Goal: Task Accomplishment & Management: Complete application form

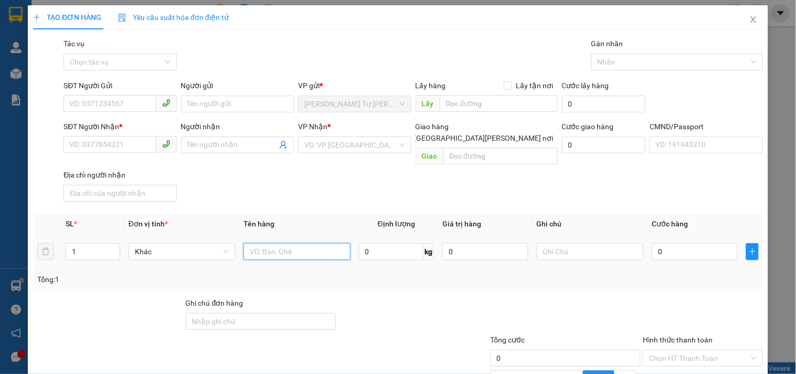
click at [275, 243] on input "text" at bounding box center [297, 251] width 107 height 17
type input "1 XỐP THÙNG NP 34KG (ĐA)"
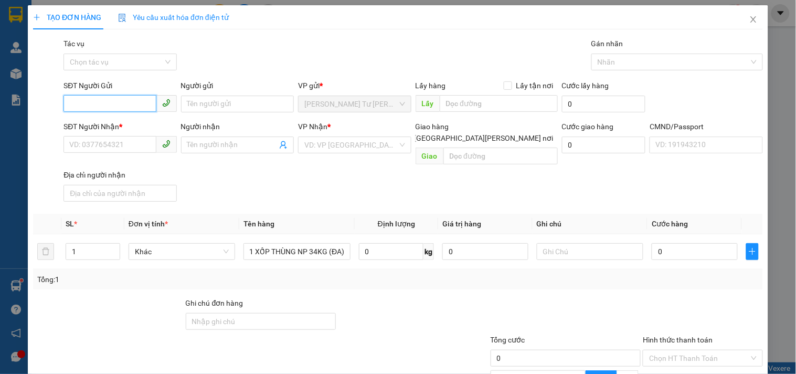
click at [128, 103] on input "SĐT Người Gửi" at bounding box center [110, 103] width 92 height 17
type input "0848323915"
click at [133, 122] on div "0848323915 - CÔ MAI/[PERSON_NAME]" at bounding box center [134, 125] width 131 height 12
type input "CÔ MAI/[PERSON_NAME]"
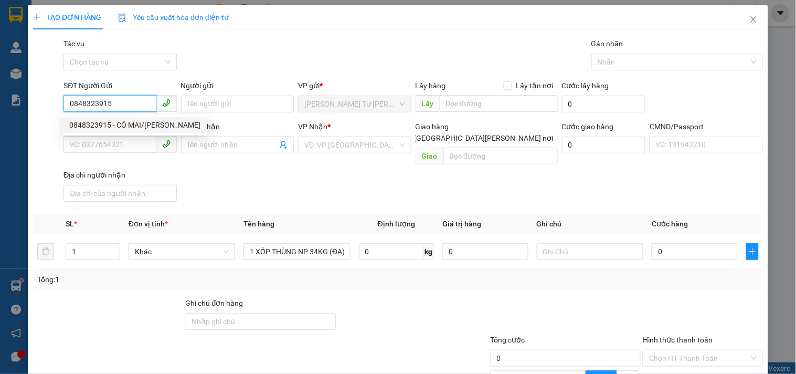
type input "0908606915"
type input "HƯƠNG"
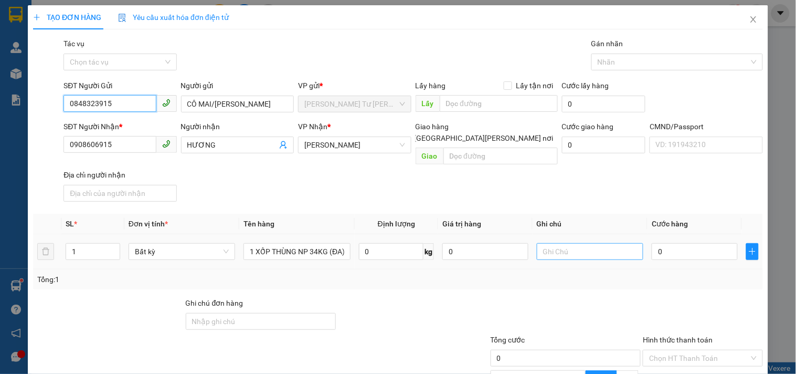
type input "0848323915"
click at [546, 245] on input "text" at bounding box center [590, 251] width 107 height 17
type input "10H30 PHÁT"
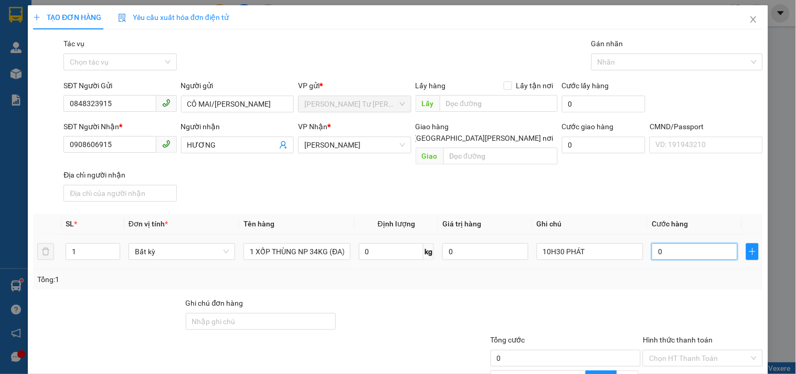
click at [660, 243] on input "0" at bounding box center [695, 251] width 86 height 17
type input "5"
type input "50"
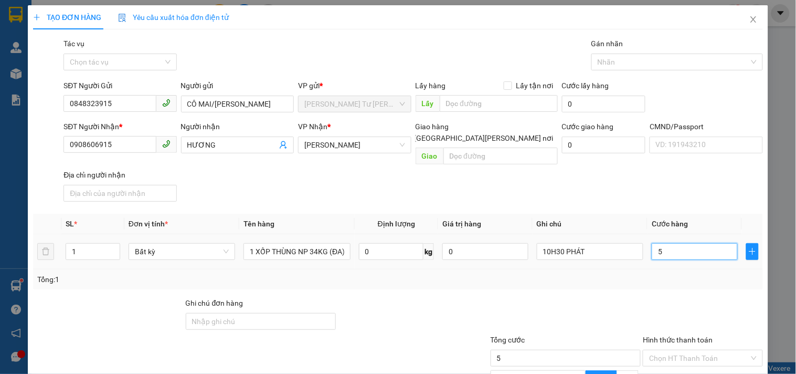
type input "50"
type input "50.000"
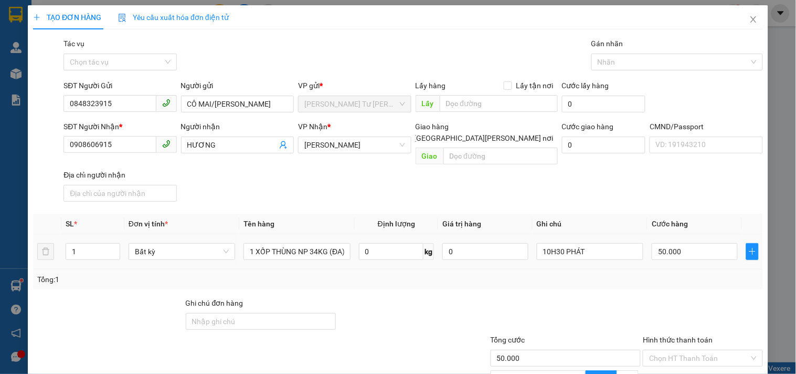
click at [618, 178] on div "SĐT Người [PERSON_NAME] * 0908606915 Người [PERSON_NAME] [PERSON_NAME] * [PERSO…" at bounding box center [413, 163] width 704 height 85
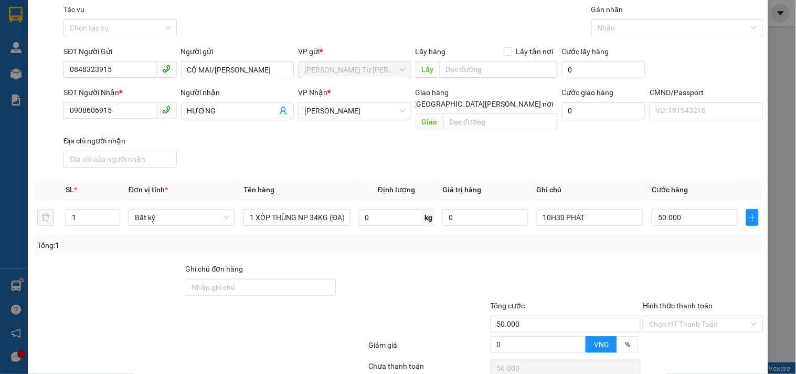
scroll to position [105, 0]
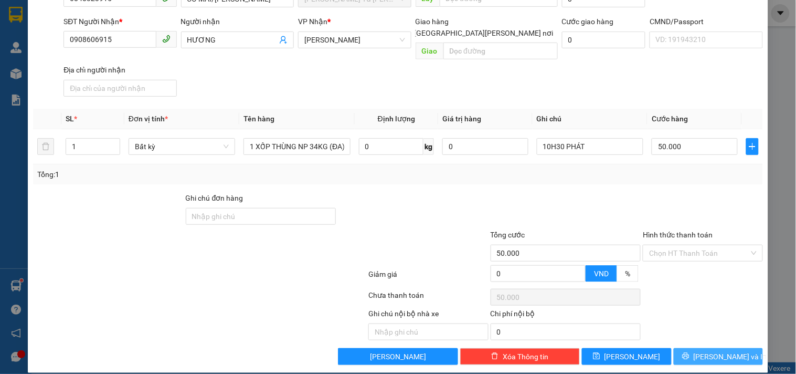
click at [707, 351] on span "[PERSON_NAME] và In" at bounding box center [730, 357] width 73 height 12
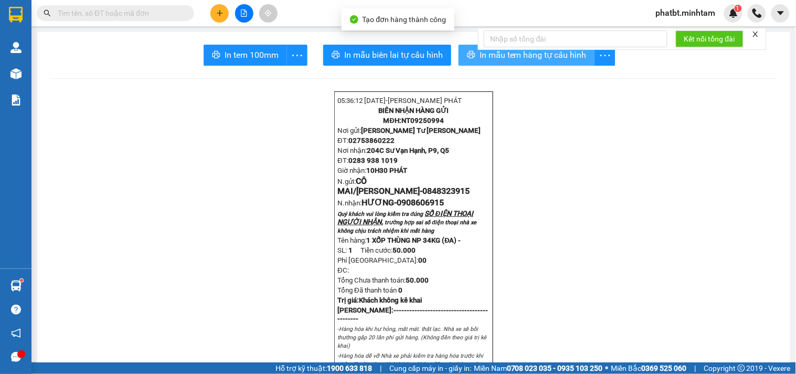
click at [497, 57] on span "In mẫu tem hàng tự cấu hình" at bounding box center [533, 54] width 107 height 13
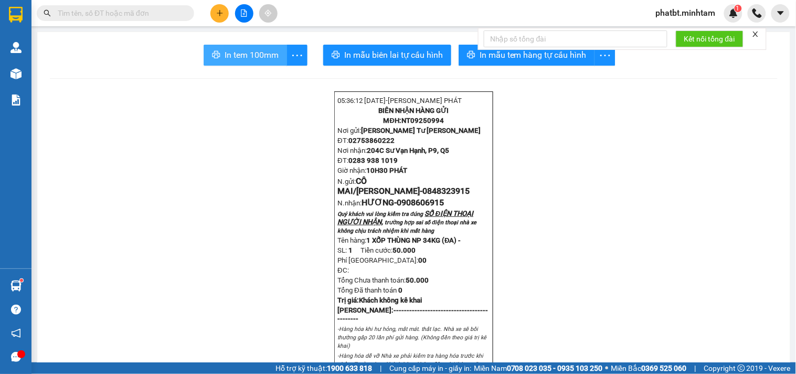
click at [264, 58] on span "In tem 100mm" at bounding box center [252, 54] width 54 height 13
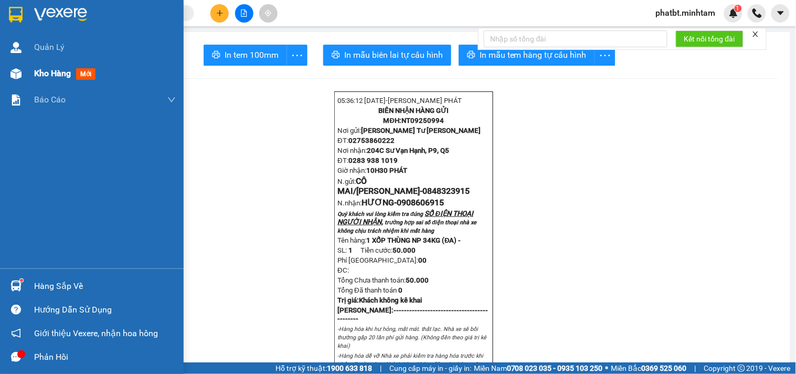
click at [46, 73] on span "Kho hàng" at bounding box center [52, 73] width 37 height 10
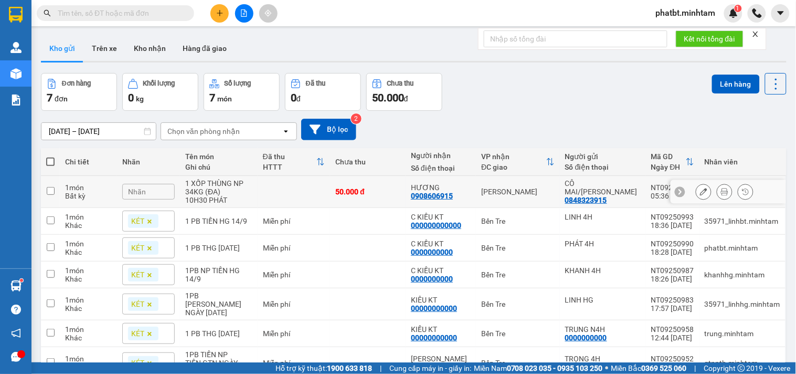
click at [219, 189] on div "1 XỐP THÙNG NP 34KG (ĐA)" at bounding box center [218, 187] width 67 height 17
checkbox input "true"
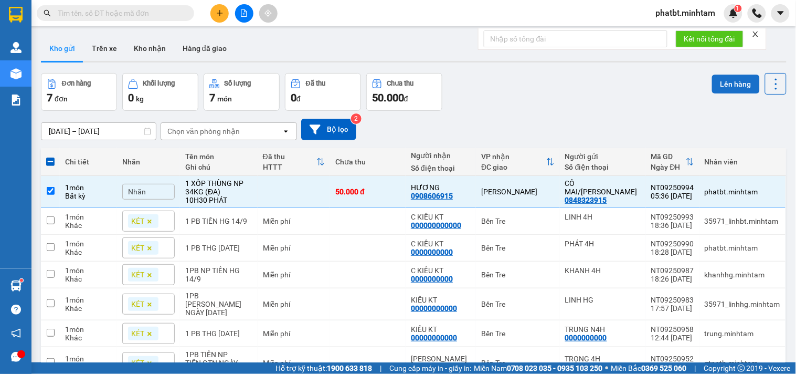
click at [715, 76] on button "Lên hàng" at bounding box center [736, 84] width 48 height 19
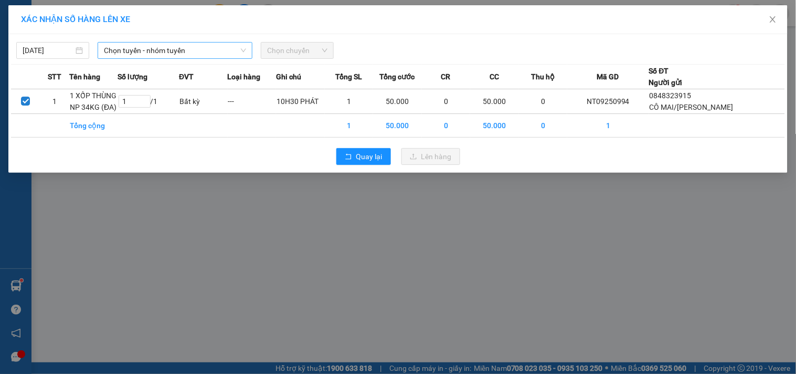
click at [180, 49] on span "Chọn tuyến - nhóm tuyến" at bounding box center [175, 51] width 142 height 16
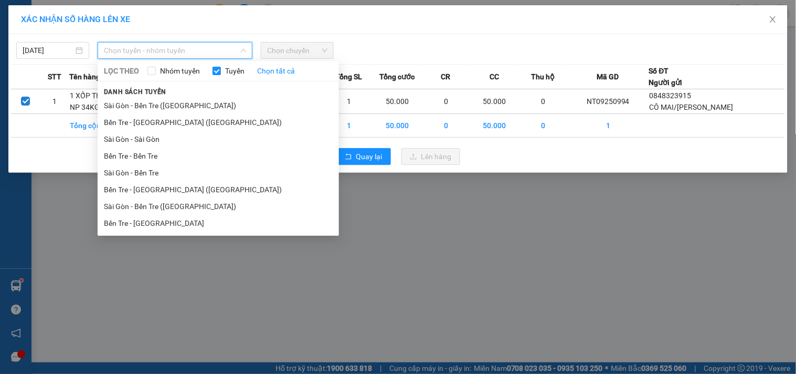
click at [161, 222] on li "Bến Tre - [GEOGRAPHIC_DATA]" at bounding box center [218, 223] width 241 height 17
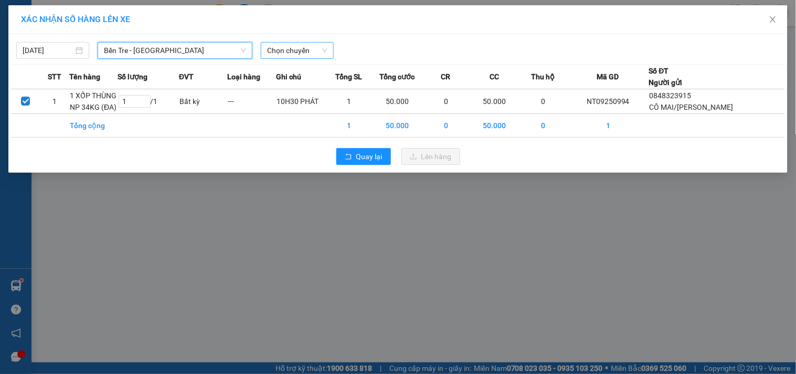
click at [277, 55] on span "Chọn chuyến" at bounding box center [297, 51] width 60 height 16
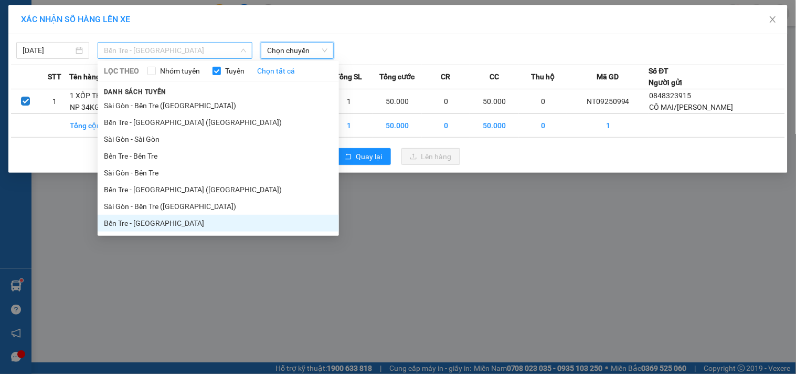
click at [161, 54] on span "Bến Tre - [GEOGRAPHIC_DATA]" at bounding box center [175, 51] width 142 height 16
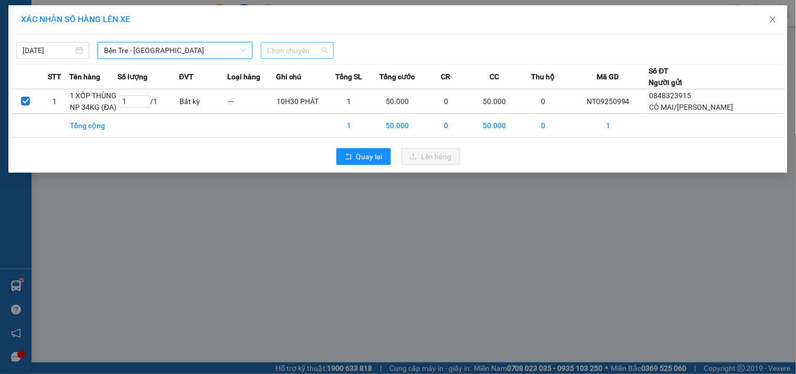
click at [276, 54] on span "Chọn chuyến" at bounding box center [297, 51] width 60 height 16
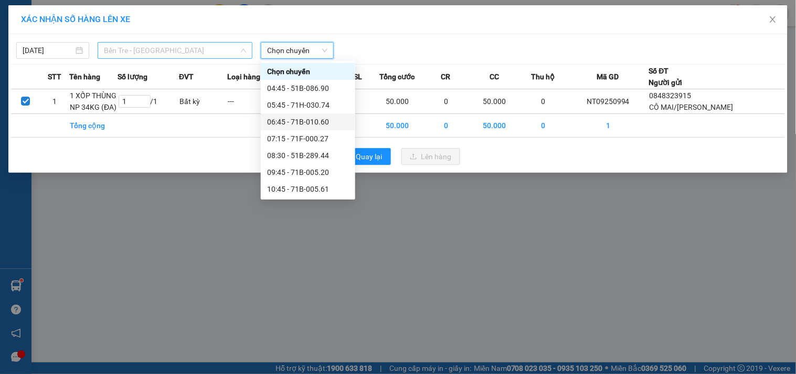
click at [183, 50] on span "Bến Tre - [GEOGRAPHIC_DATA]" at bounding box center [175, 51] width 142 height 16
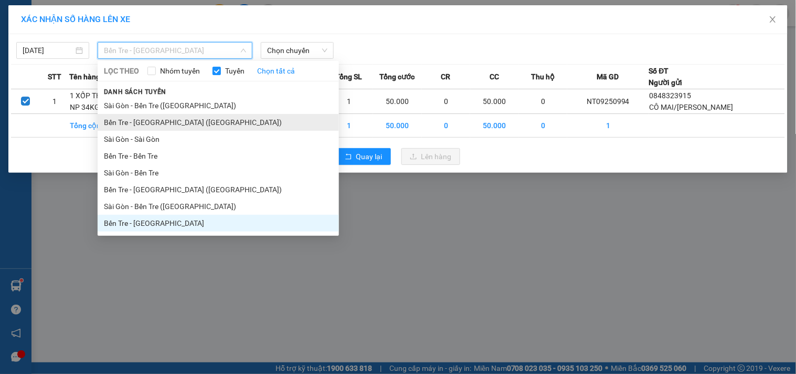
click at [162, 121] on li "Bến Tre - [GEOGRAPHIC_DATA] ([GEOGRAPHIC_DATA])" at bounding box center [218, 122] width 241 height 17
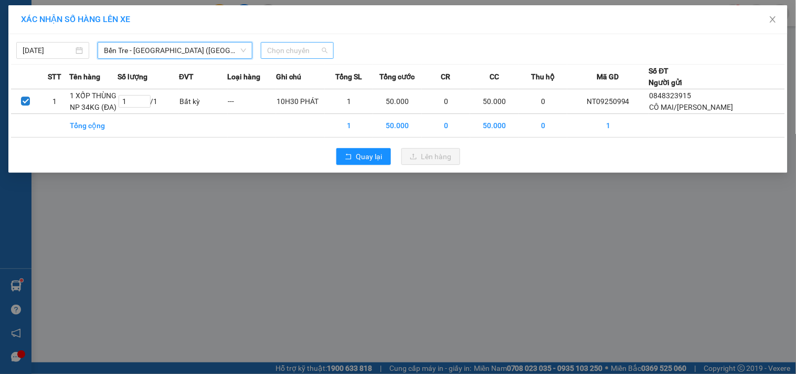
drag, startPoint x: 290, startPoint y: 50, endPoint x: 270, endPoint y: 61, distance: 22.6
click at [290, 50] on span "Chọn chuyến" at bounding box center [297, 51] width 60 height 16
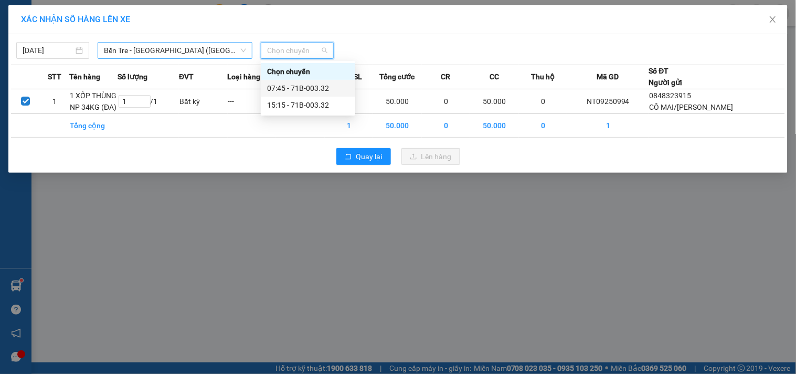
click at [191, 52] on span "Bến Tre - [GEOGRAPHIC_DATA] ([GEOGRAPHIC_DATA])" at bounding box center [175, 51] width 142 height 16
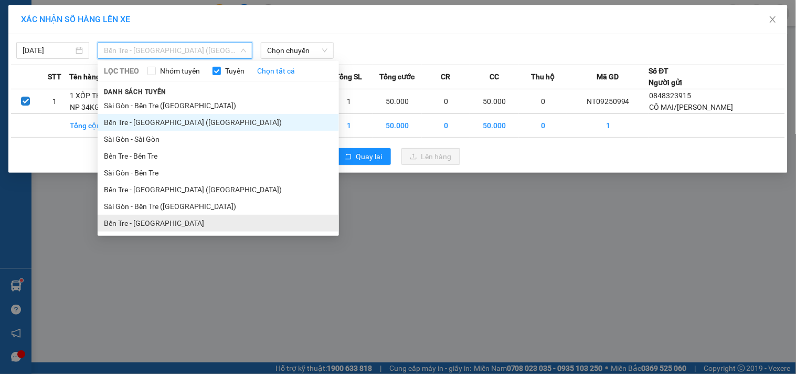
click at [164, 220] on li "Bến Tre - [GEOGRAPHIC_DATA]" at bounding box center [218, 223] width 241 height 17
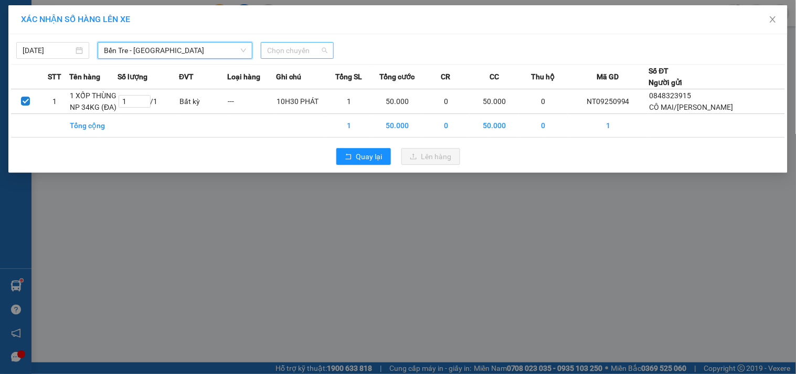
click at [284, 54] on span "Chọn chuyến" at bounding box center [297, 51] width 60 height 16
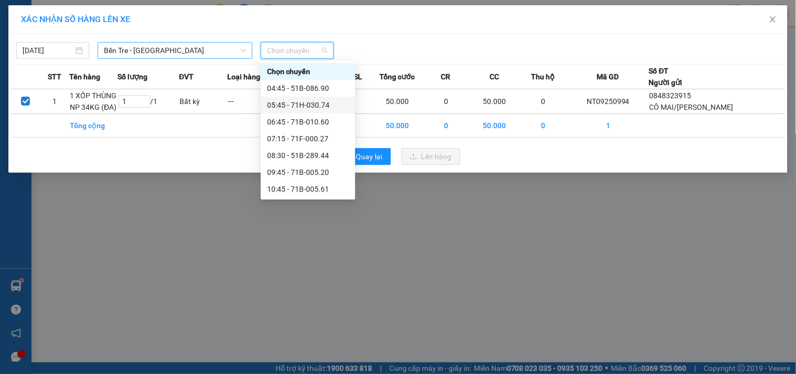
click at [124, 50] on span "Bến Tre - [GEOGRAPHIC_DATA]" at bounding box center [175, 51] width 142 height 16
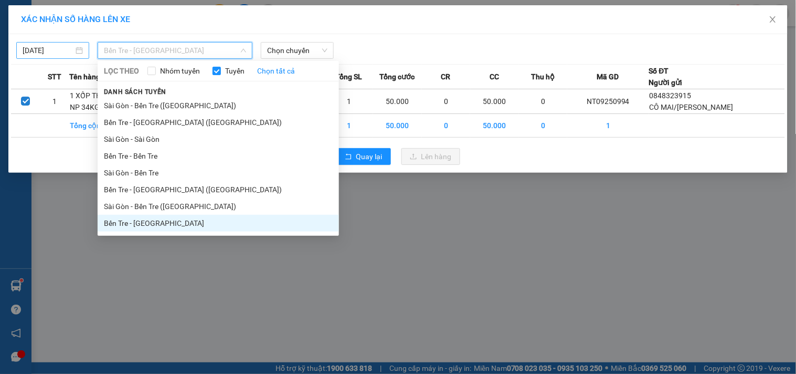
click at [85, 48] on div "[DATE]" at bounding box center [52, 50] width 73 height 17
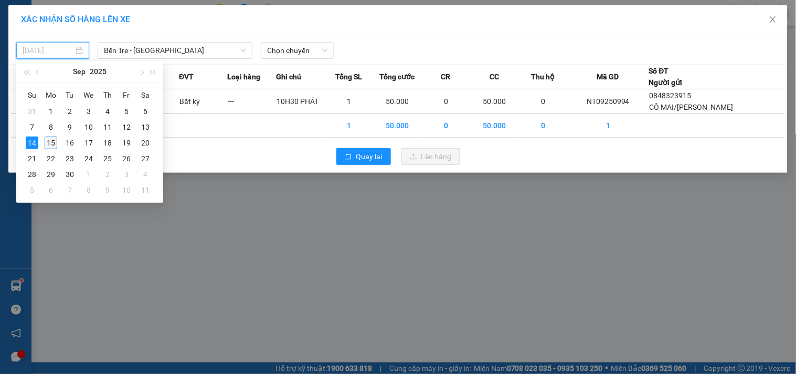
click at [49, 139] on div "15" at bounding box center [51, 142] width 13 height 13
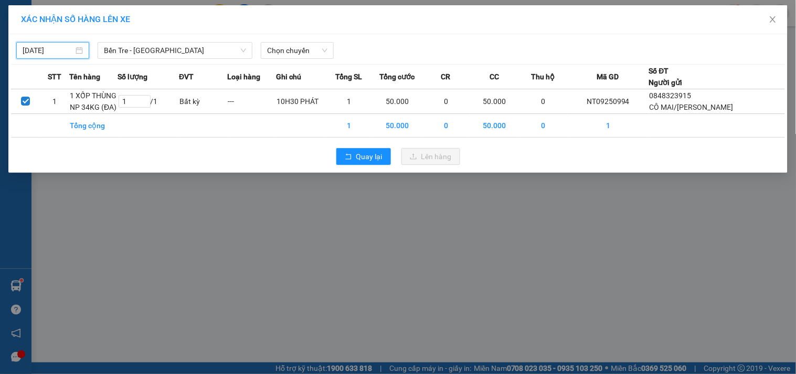
type input "[DATE]"
click at [292, 49] on span "Chọn chuyến" at bounding box center [297, 51] width 60 height 16
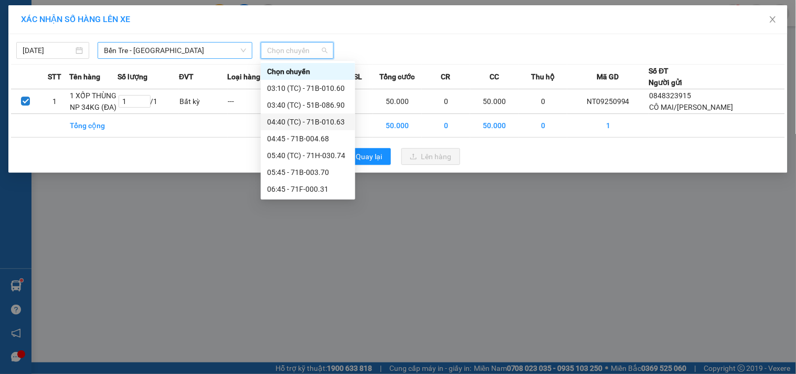
click at [185, 49] on span "Bến Tre - [GEOGRAPHIC_DATA]" at bounding box center [175, 51] width 142 height 16
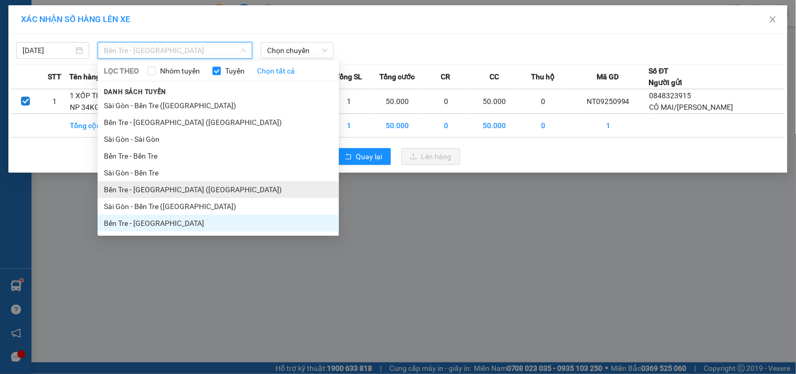
click at [155, 187] on li "Bến Tre - [GEOGRAPHIC_DATA] ([GEOGRAPHIC_DATA])" at bounding box center [218, 189] width 241 height 17
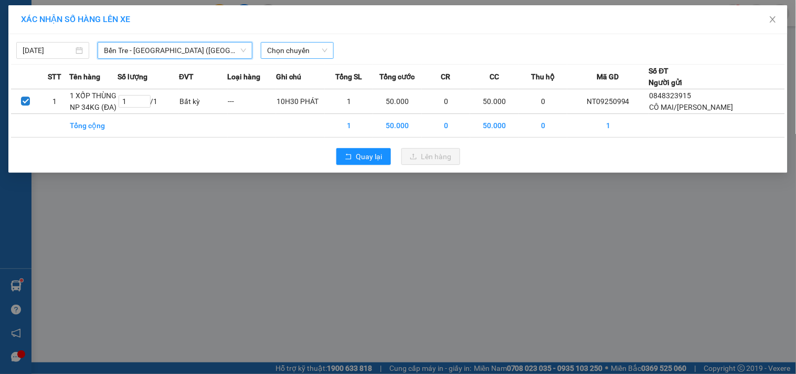
click at [287, 53] on span "Chọn chuyến" at bounding box center [297, 51] width 60 height 16
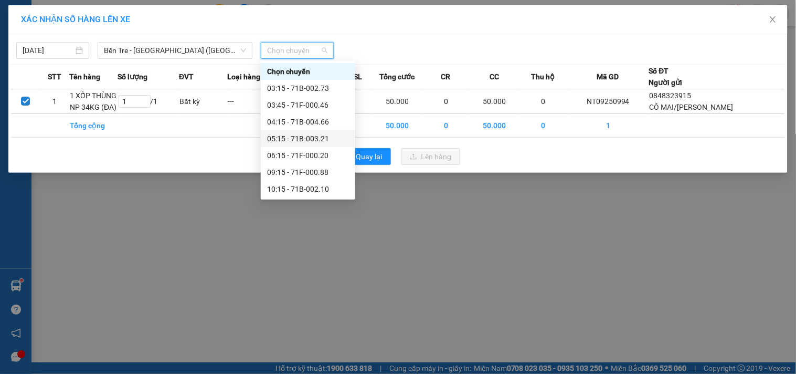
click at [324, 139] on div "05:15 - 71B-003.21" at bounding box center [308, 139] width 82 height 12
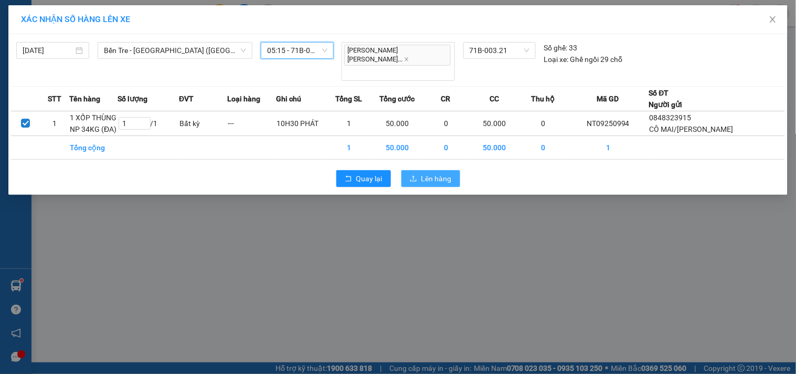
click at [434, 173] on span "Lên hàng" at bounding box center [437, 179] width 30 height 12
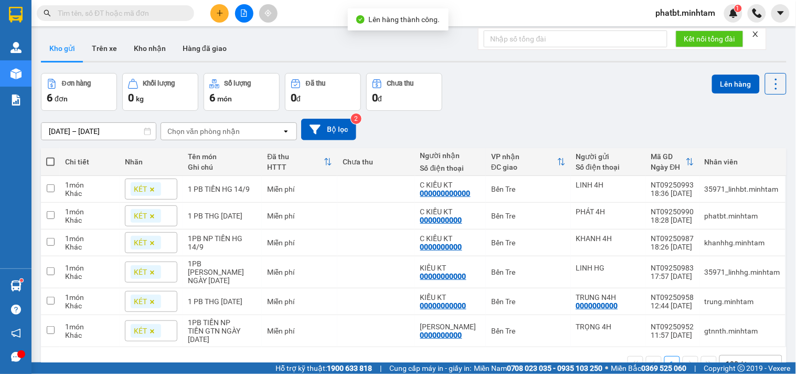
click at [248, 12] on button at bounding box center [244, 13] width 18 height 18
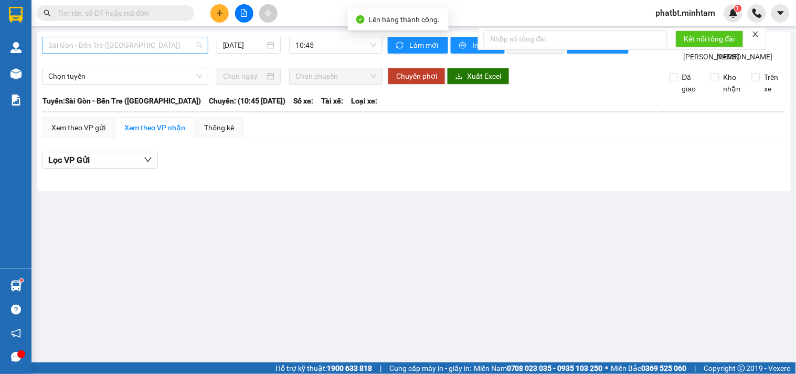
click at [129, 49] on span "Sài Gòn - Bến Tre ([GEOGRAPHIC_DATA])" at bounding box center [125, 45] width 154 height 16
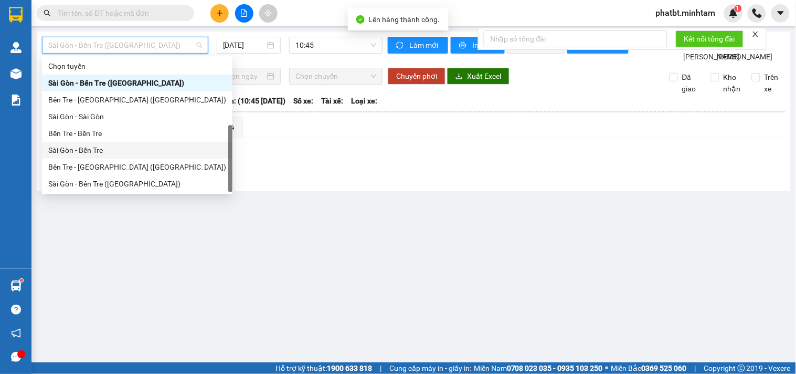
scroll to position [17, 0]
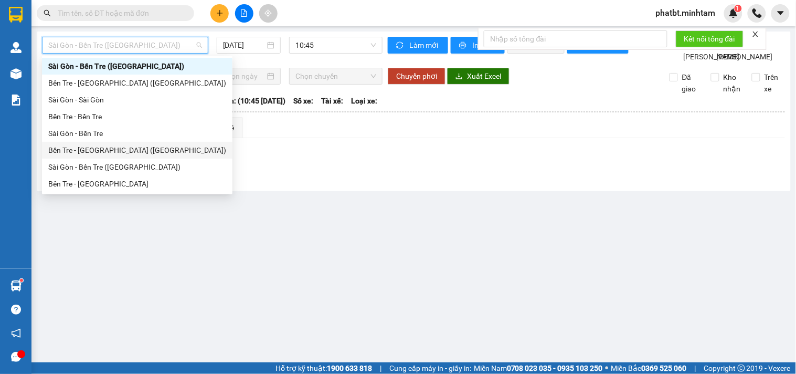
click at [103, 149] on div "Bến Tre - [GEOGRAPHIC_DATA] ([GEOGRAPHIC_DATA])" at bounding box center [137, 150] width 178 height 12
type input "[DATE]"
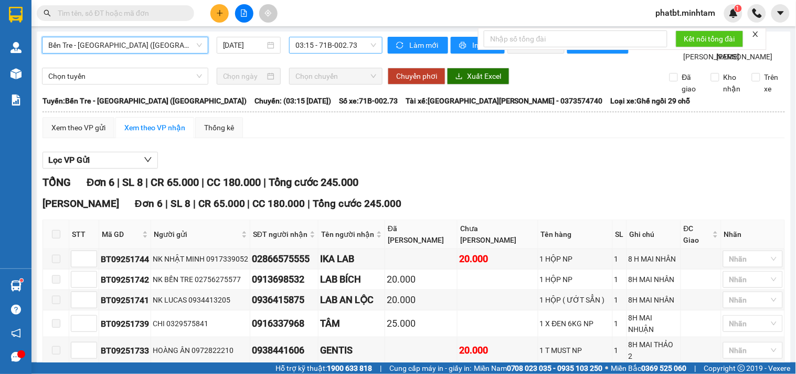
click at [308, 44] on span "03:15 - 71B-002.73" at bounding box center [336, 45] width 81 height 16
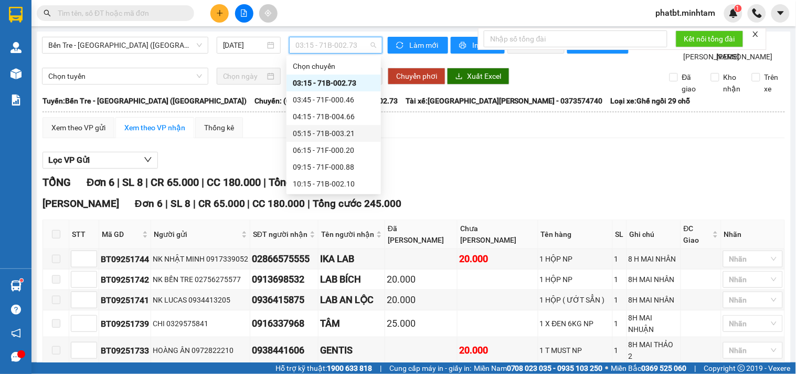
click at [326, 133] on div "05:15 - 71B-003.21" at bounding box center [334, 134] width 82 height 12
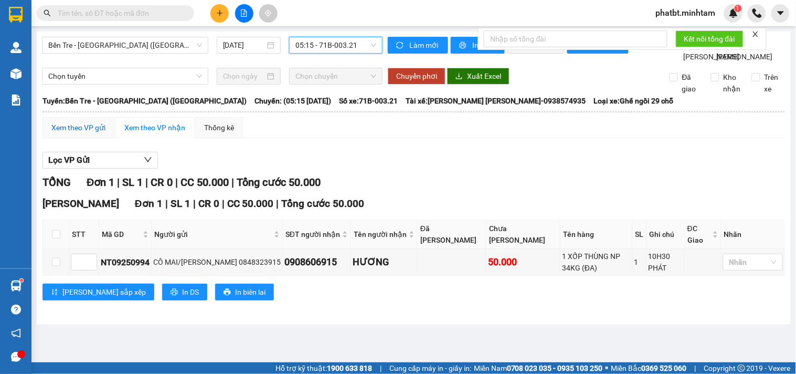
click at [97, 133] on div "Xem theo VP gửi" at bounding box center [78, 128] width 54 height 12
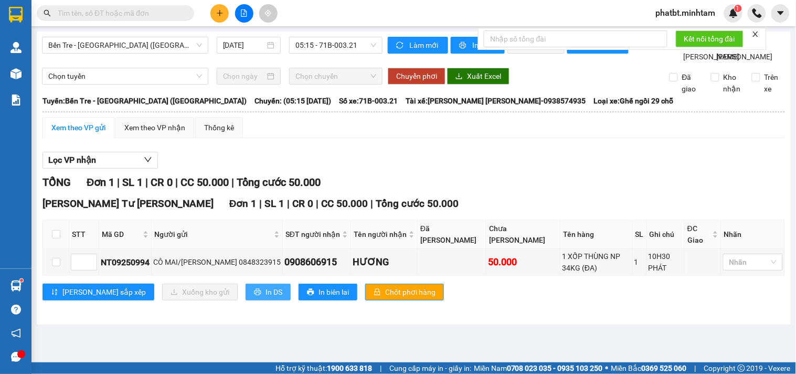
click at [246, 300] on button "In DS" at bounding box center [268, 291] width 45 height 17
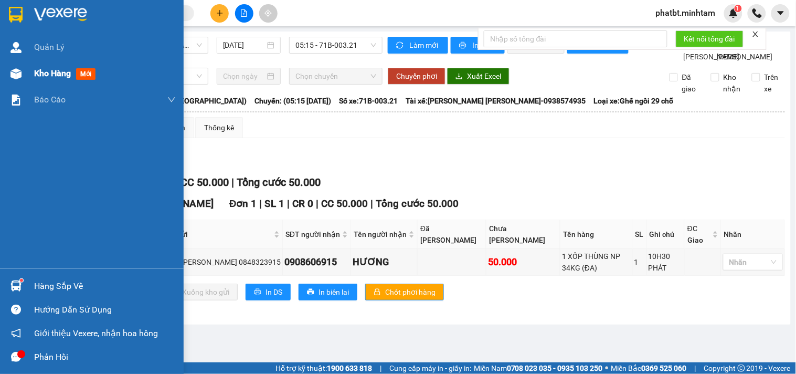
click at [40, 72] on span "Kho hàng" at bounding box center [52, 73] width 37 height 10
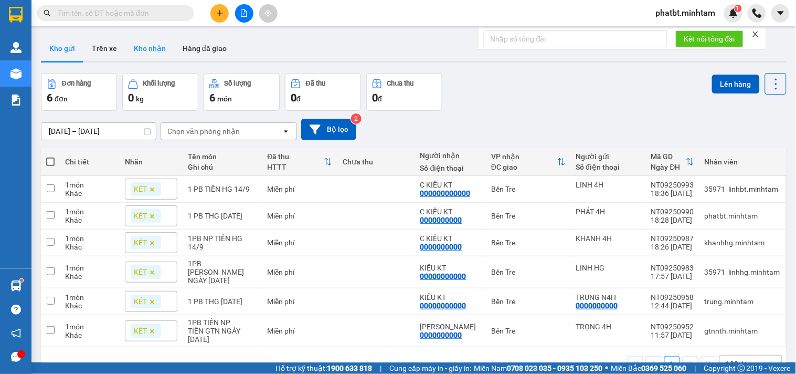
click at [152, 54] on button "Kho nhận" at bounding box center [149, 48] width 49 height 25
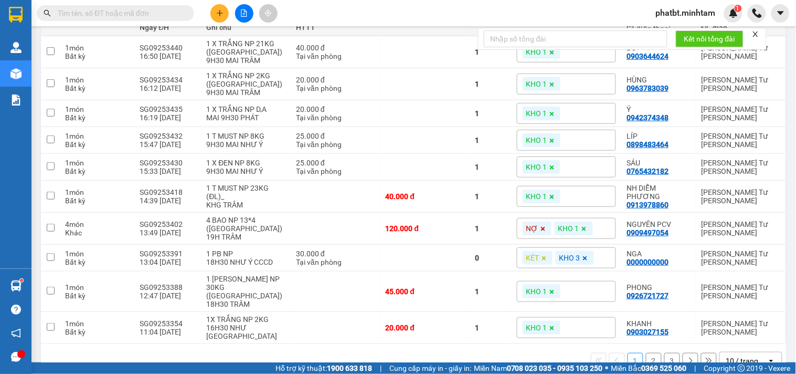
scroll to position [147, 0]
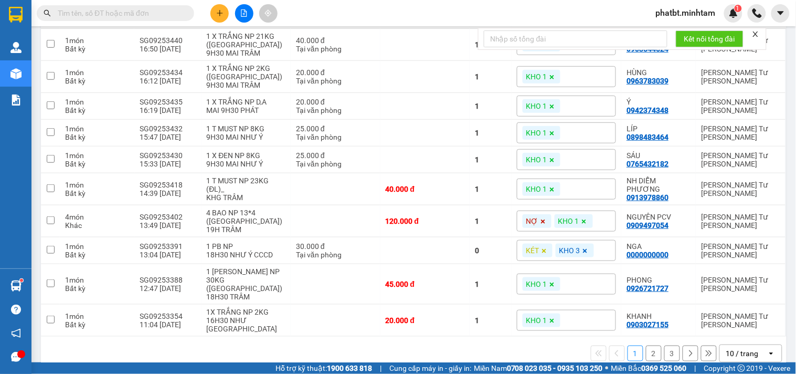
click at [744, 348] on div "10 / trang" at bounding box center [743, 353] width 33 height 10
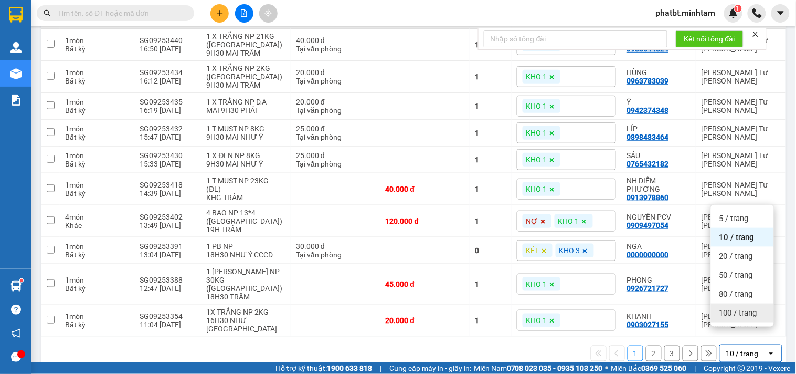
click at [735, 316] on span "100 / trang" at bounding box center [739, 313] width 38 height 10
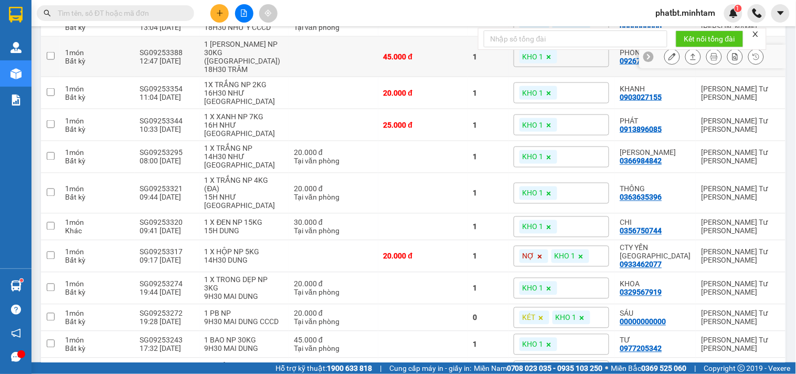
scroll to position [380, 0]
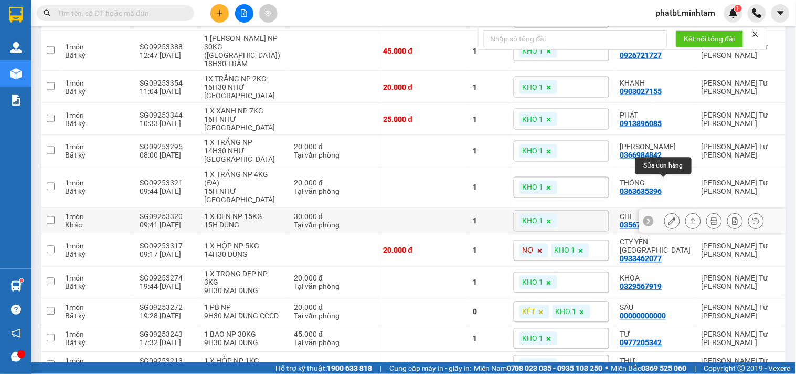
click at [669, 217] on icon at bounding box center [672, 220] width 7 height 7
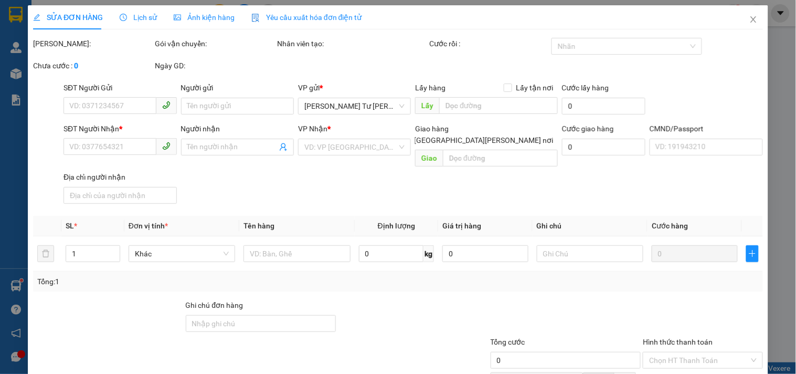
type input "0985517038"
type input "CẢNH"
type input "0356750744"
type input "CHI"
type input "bm"
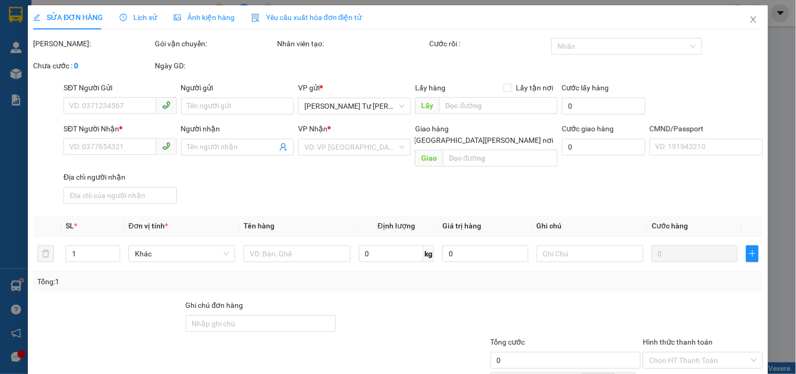
type input "30.000"
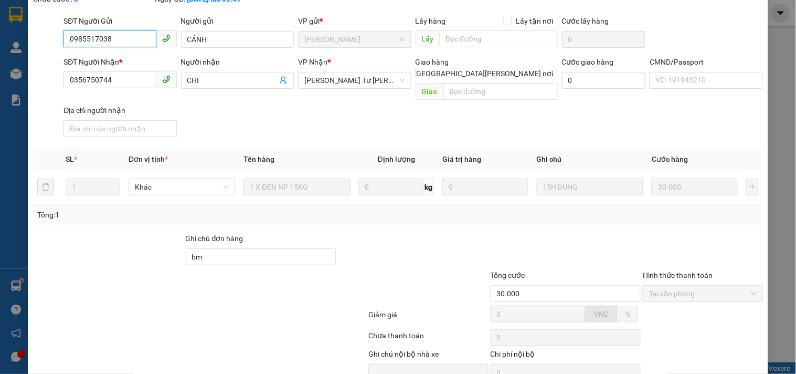
scroll to position [109, 0]
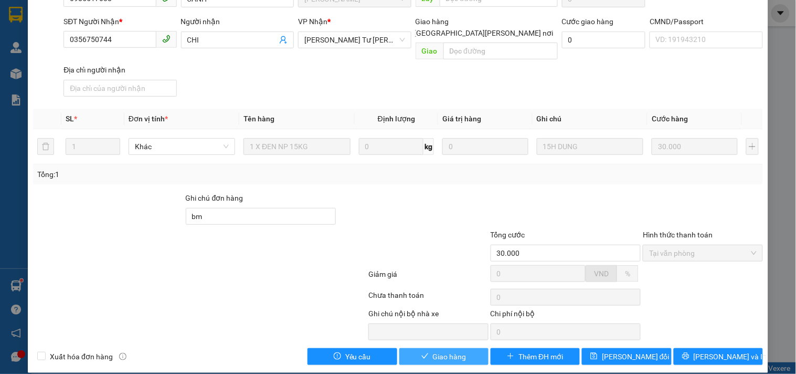
click at [449, 351] on span "Giao hàng" at bounding box center [450, 357] width 34 height 12
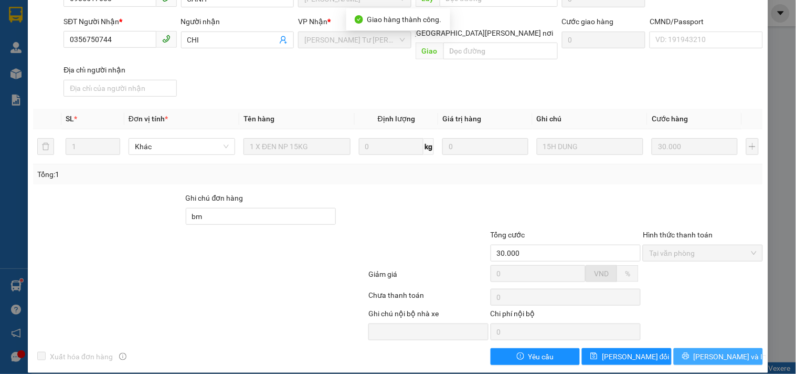
click at [709, 351] on span "[PERSON_NAME] và In" at bounding box center [730, 357] width 73 height 12
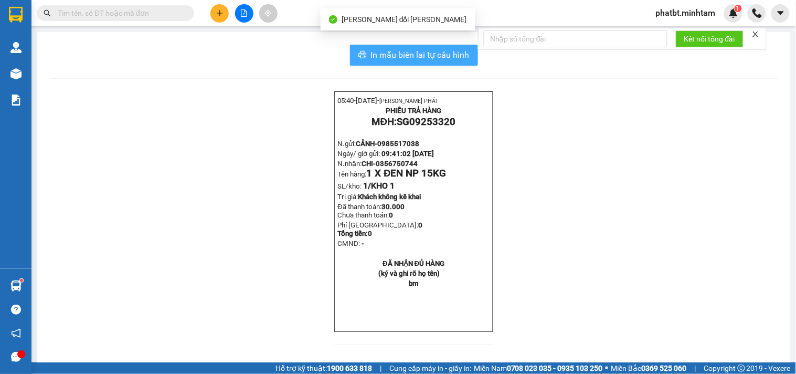
click at [464, 60] on span "In mẫu biên lai tự cấu hình" at bounding box center [420, 54] width 99 height 13
